Goal: Task Accomplishment & Management: Use online tool/utility

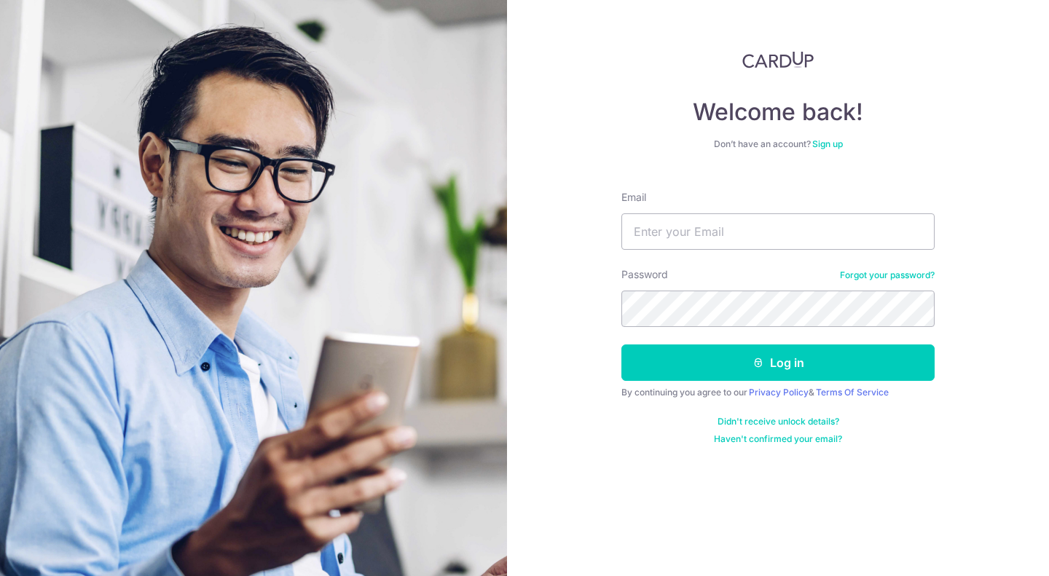
type input "arun@marlobespoke.com"
click at [622, 345] on button "Log in" at bounding box center [778, 363] width 313 height 36
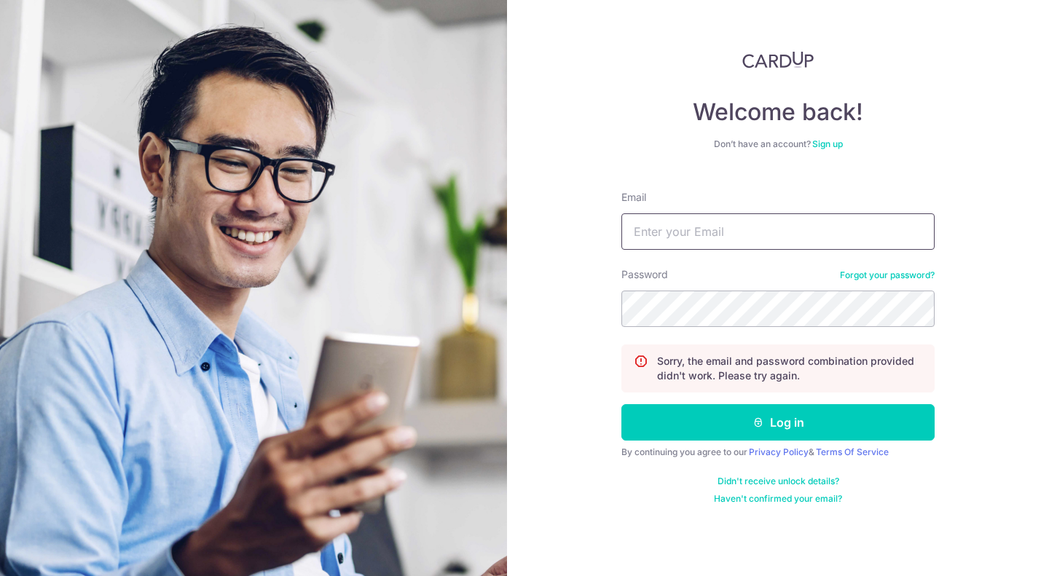
drag, startPoint x: 0, startPoint y: 0, endPoint x: 743, endPoint y: 224, distance: 775.8
click at [743, 224] on input "Email" at bounding box center [778, 232] width 313 height 36
type input "arun@marlobespoke.com"
click at [622, 404] on button "Log in" at bounding box center [778, 422] width 313 height 36
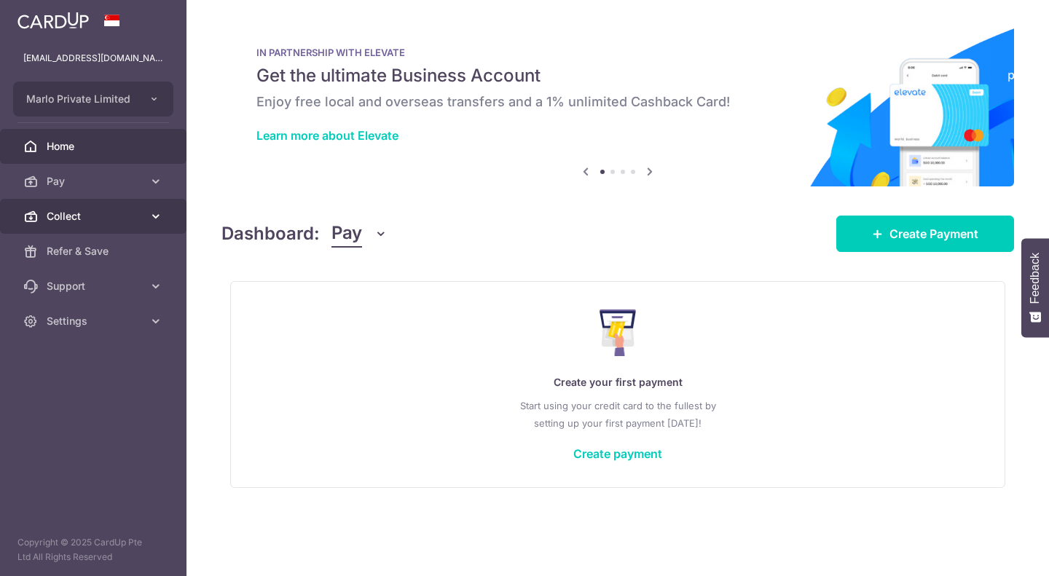
click at [119, 209] on span "Collect" at bounding box center [95, 216] width 96 height 15
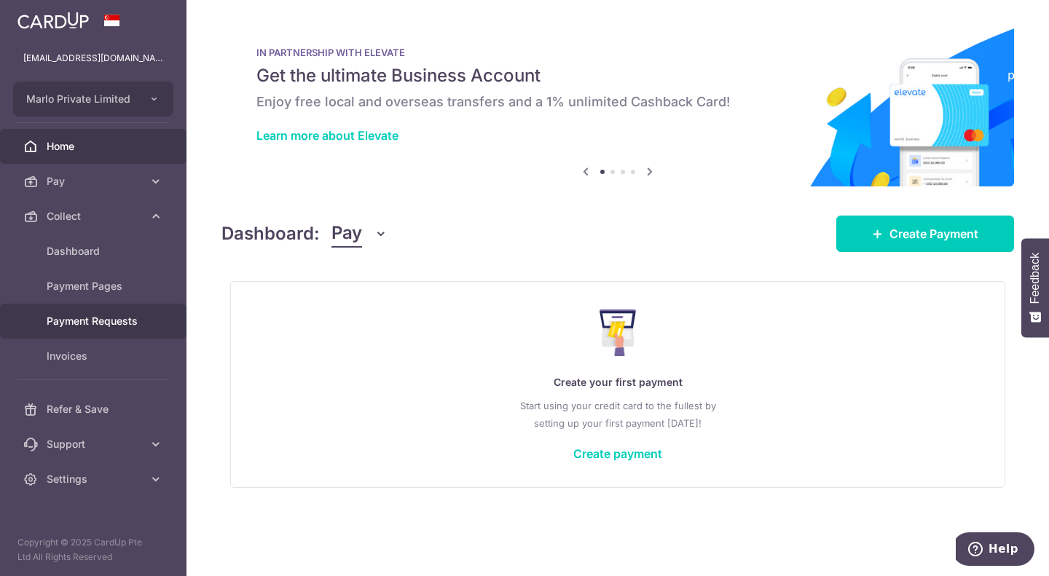
click at [114, 323] on span "Payment Requests" at bounding box center [95, 321] width 96 height 15
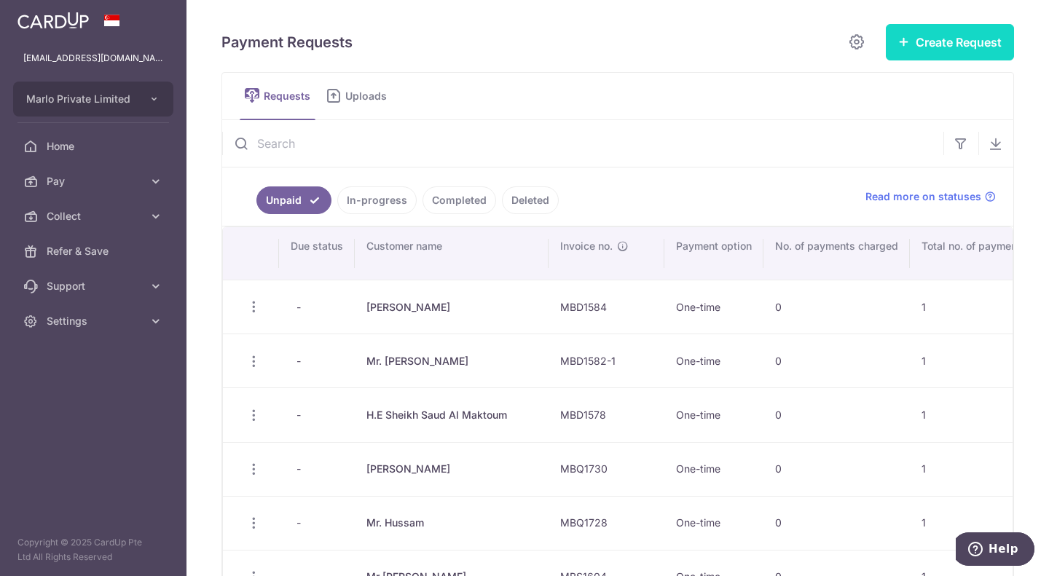
click at [930, 60] on button "Create Request" at bounding box center [950, 42] width 128 height 36
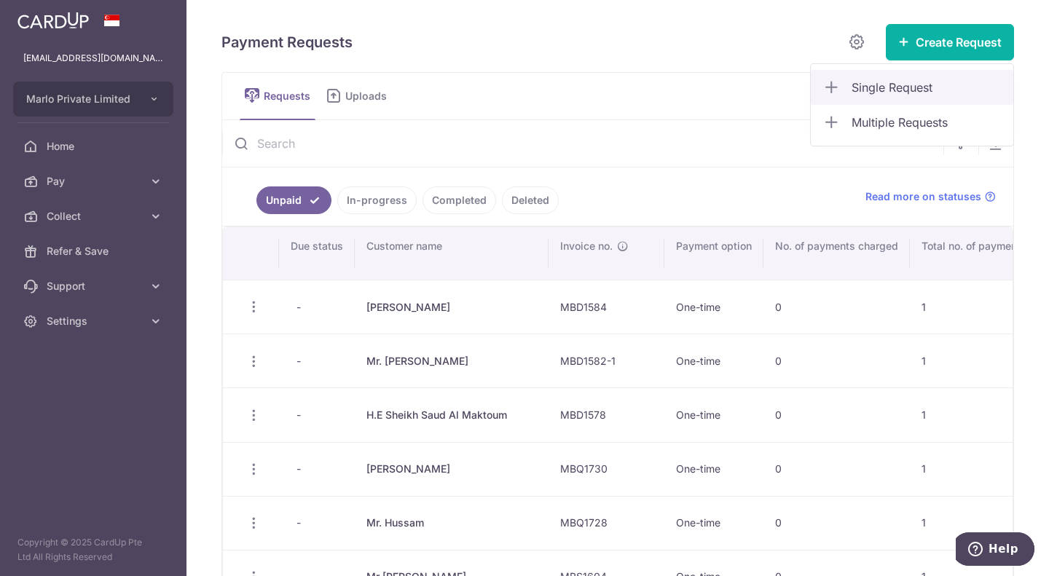
click at [920, 79] on span "Single Request" at bounding box center [927, 87] width 150 height 17
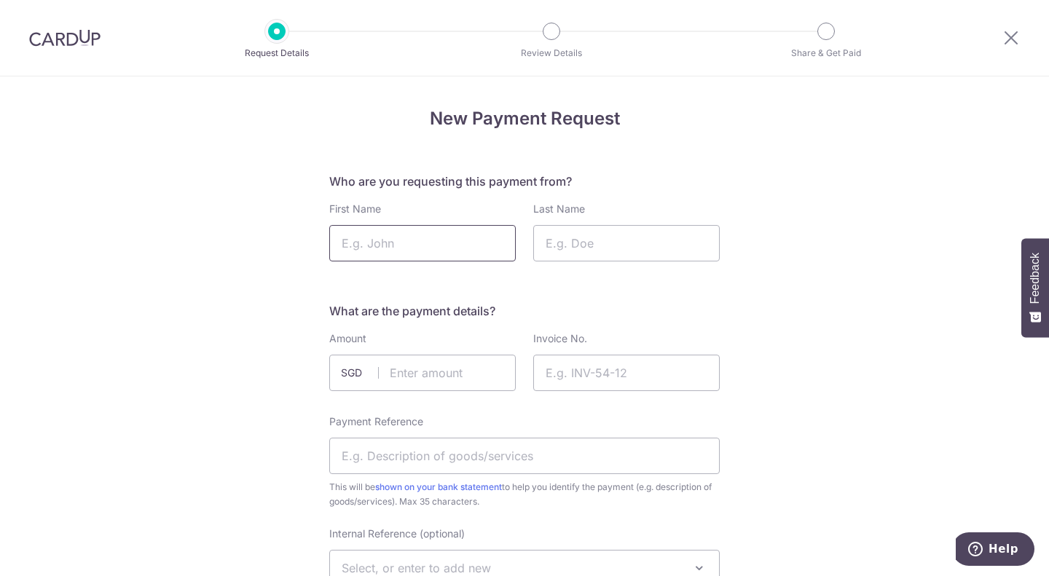
click at [414, 245] on input "First Name" at bounding box center [422, 243] width 187 height 36
type input "Mr."
type input "Mekdad"
type input "3035.00"
type input "MBQ1739"
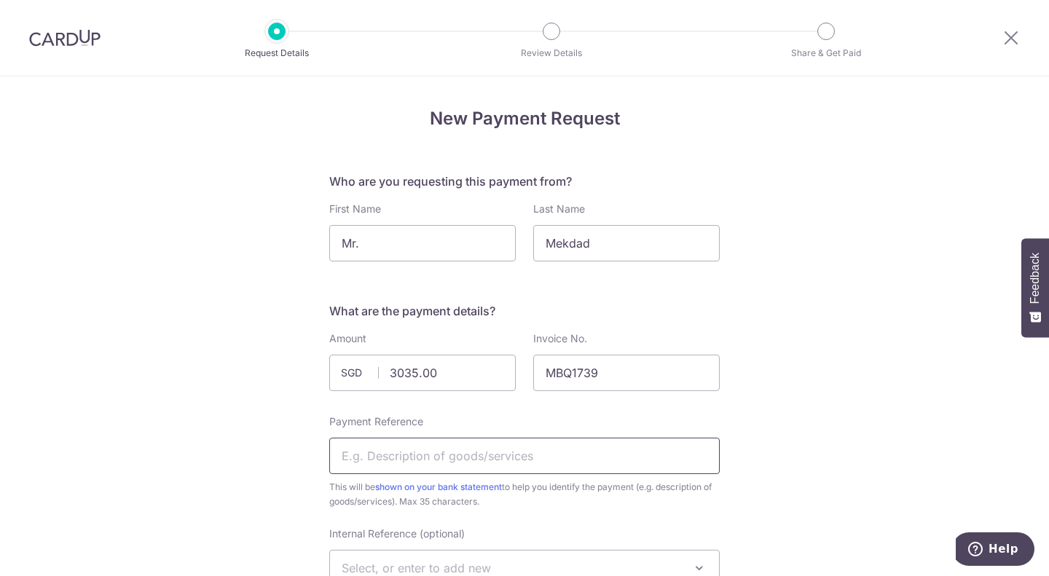
click at [424, 469] on input "Payment Reference" at bounding box center [524, 456] width 391 height 36
type input "m"
type input "Marlo - MBQ1739"
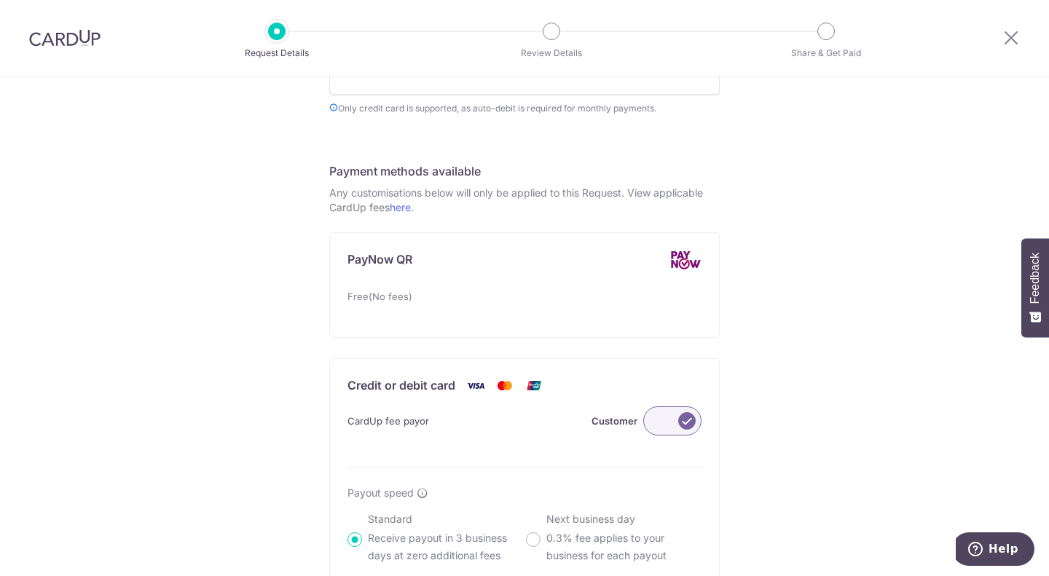
scroll to position [713, 0]
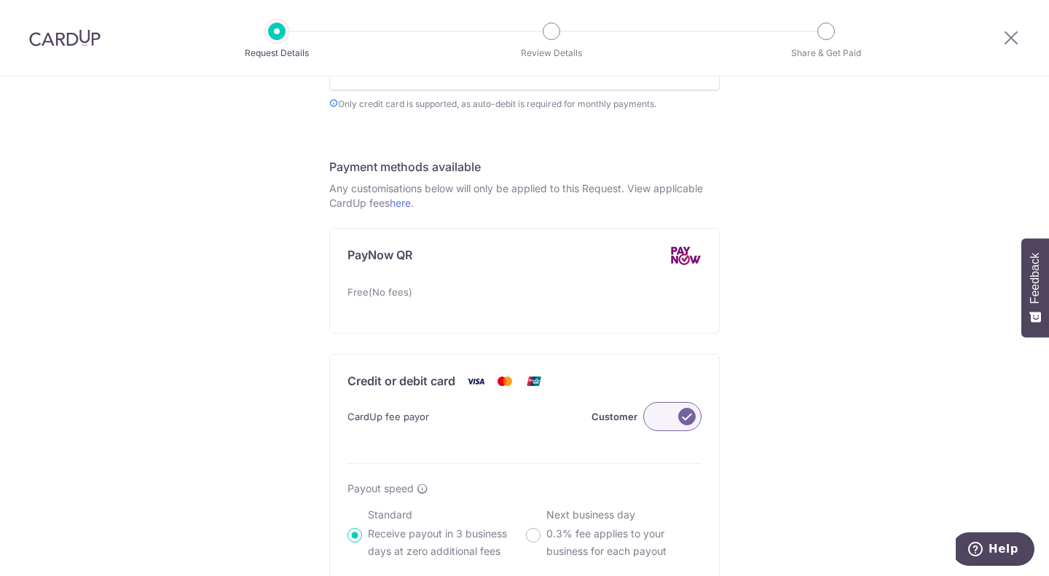
click at [667, 415] on label at bounding box center [673, 416] width 58 height 29
click at [0, 0] on input "Customer" at bounding box center [0, 0] width 0 height 0
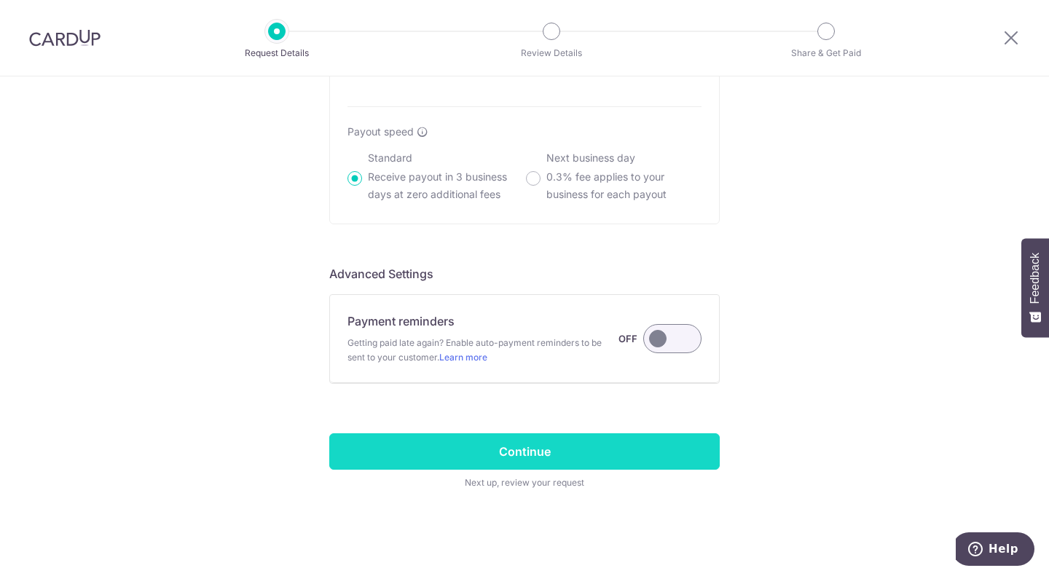
click at [595, 445] on input "Continue" at bounding box center [524, 452] width 391 height 36
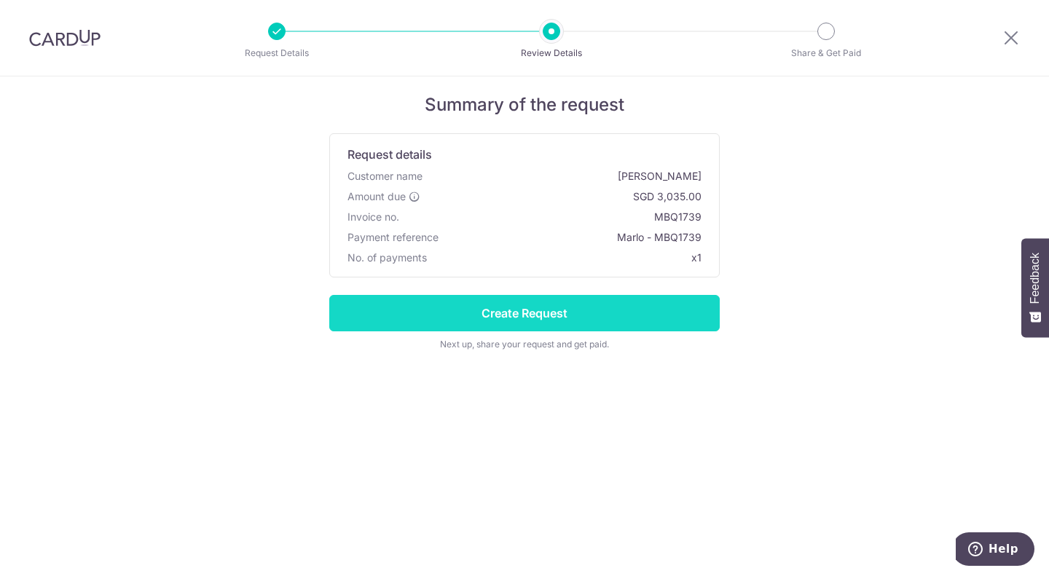
click at [609, 310] on input "Create Request" at bounding box center [524, 313] width 391 height 36
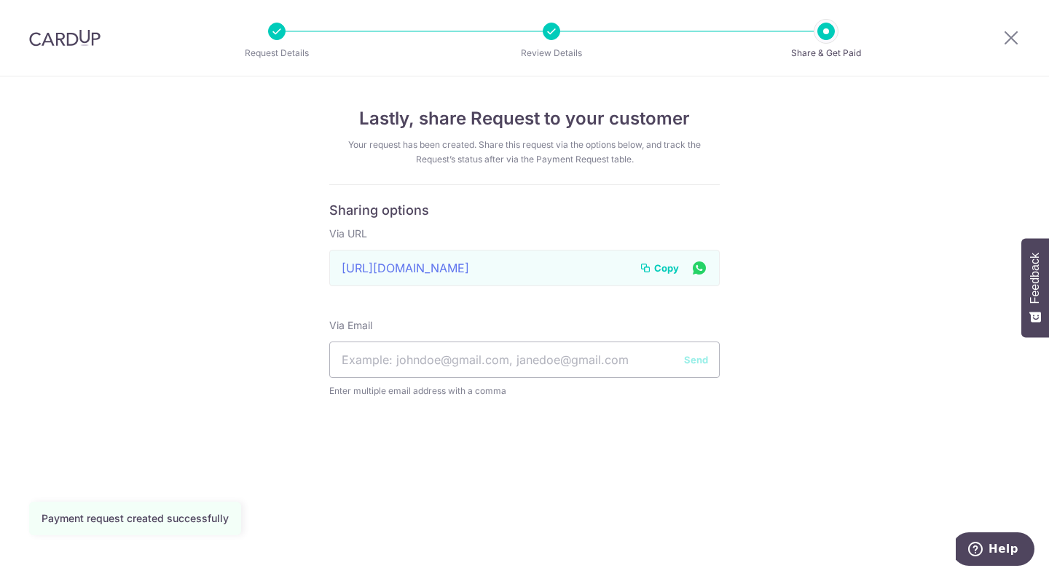
click at [670, 267] on span "Copy" at bounding box center [666, 268] width 25 height 15
click at [669, 267] on span "Copy" at bounding box center [666, 268] width 25 height 15
click at [1012, 36] on icon at bounding box center [1011, 37] width 17 height 18
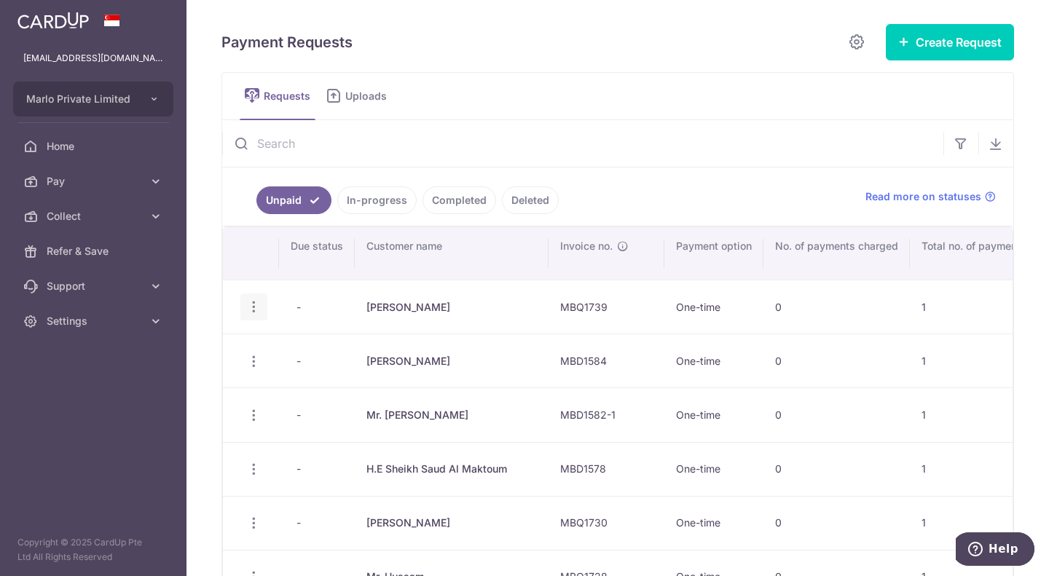
click at [254, 305] on icon "button" at bounding box center [253, 307] width 15 height 15
click at [320, 345] on span "Update Request" at bounding box center [328, 347] width 92 height 17
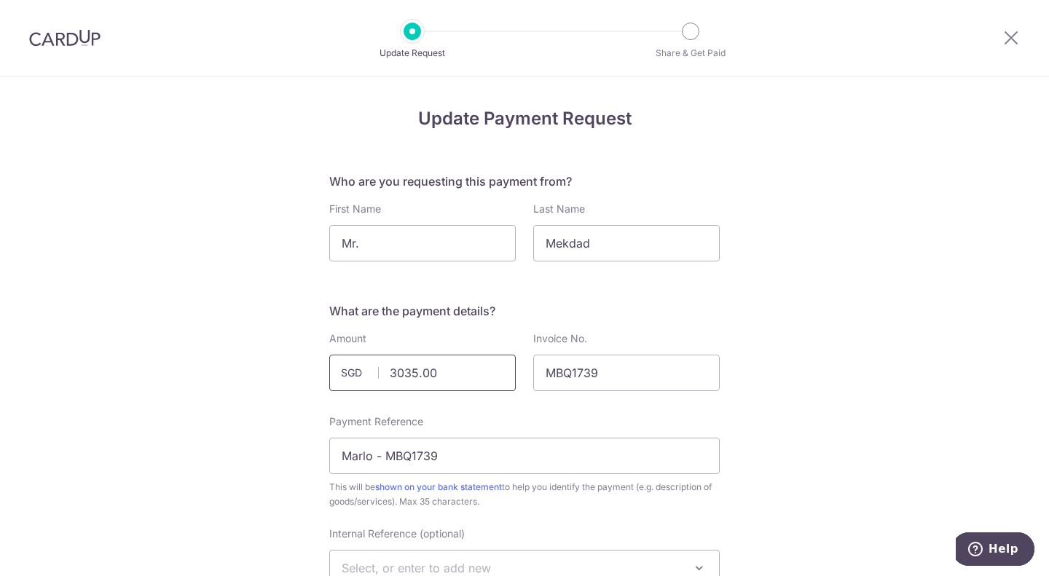
click at [452, 378] on input "3035.00" at bounding box center [422, 373] width 187 height 36
type input "3"
type input "2428.00"
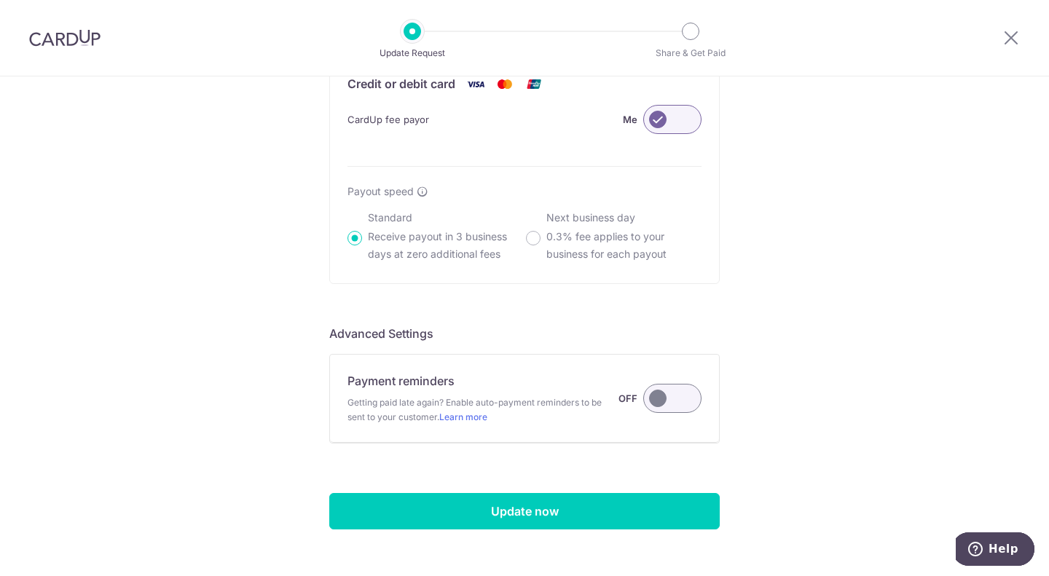
scroll to position [1023, 0]
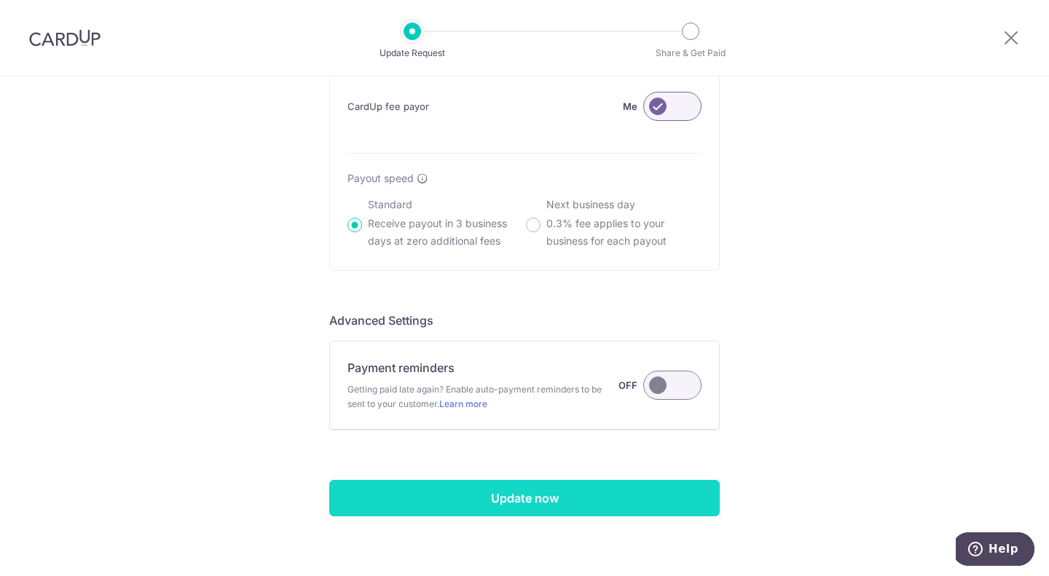
click at [487, 501] on input "Update now" at bounding box center [524, 498] width 391 height 36
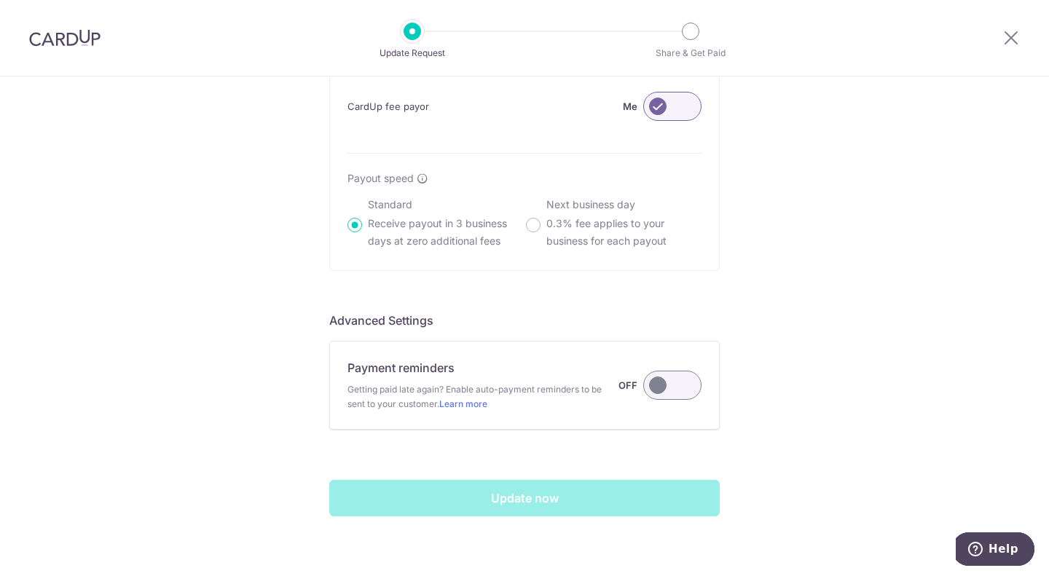
click at [487, 501] on div "Update now" at bounding box center [524, 498] width 391 height 36
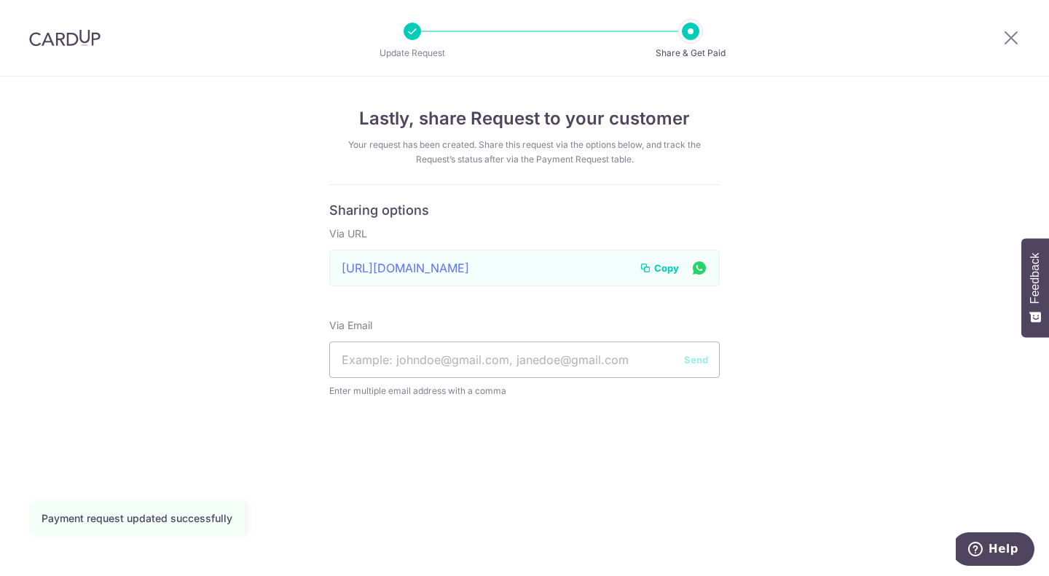
click at [670, 267] on span "Copy" at bounding box center [666, 268] width 25 height 15
